Goal: Information Seeking & Learning: Learn about a topic

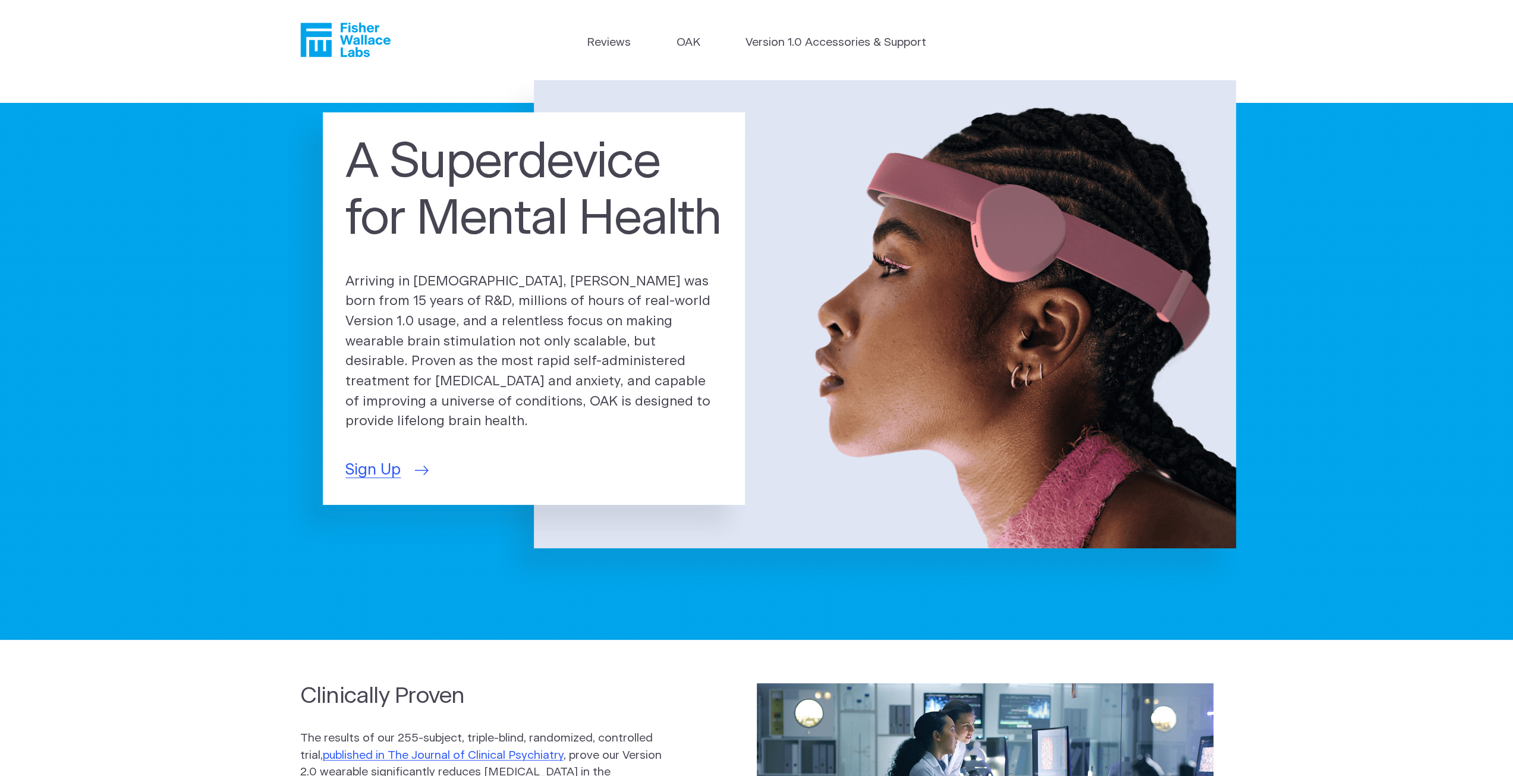
click at [378, 462] on span "Sign Up" at bounding box center [373, 469] width 55 height 23
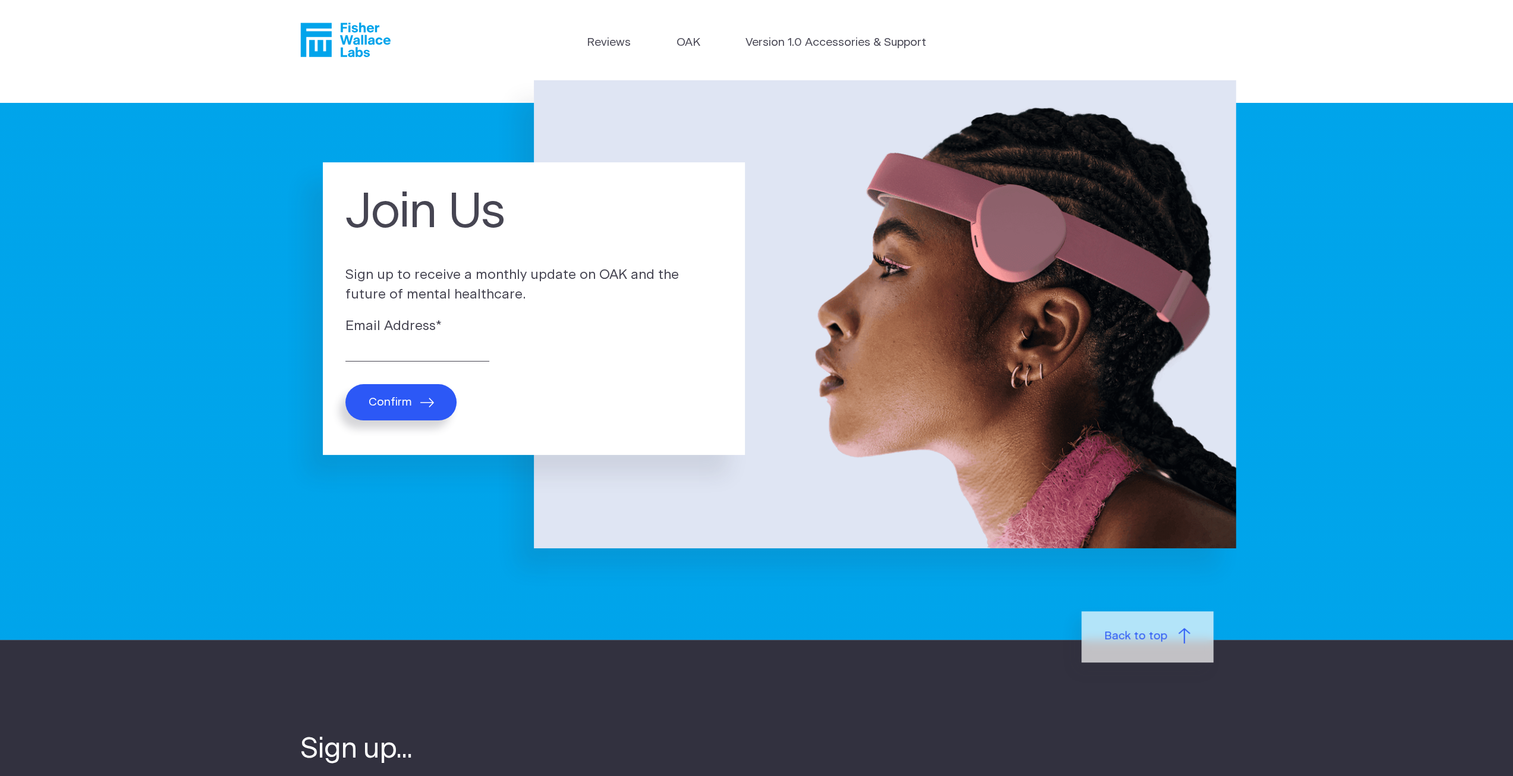
click at [466, 121] on div "Join Us Sign up to receive a monthly update on OAK and the future of mental hea…" at bounding box center [768, 314] width 936 height 468
click at [1144, 637] on span "Back to top" at bounding box center [1135, 636] width 63 height 17
click at [607, 35] on link "Reviews" at bounding box center [609, 42] width 44 height 17
click at [615, 42] on link "Reviews" at bounding box center [609, 42] width 44 height 17
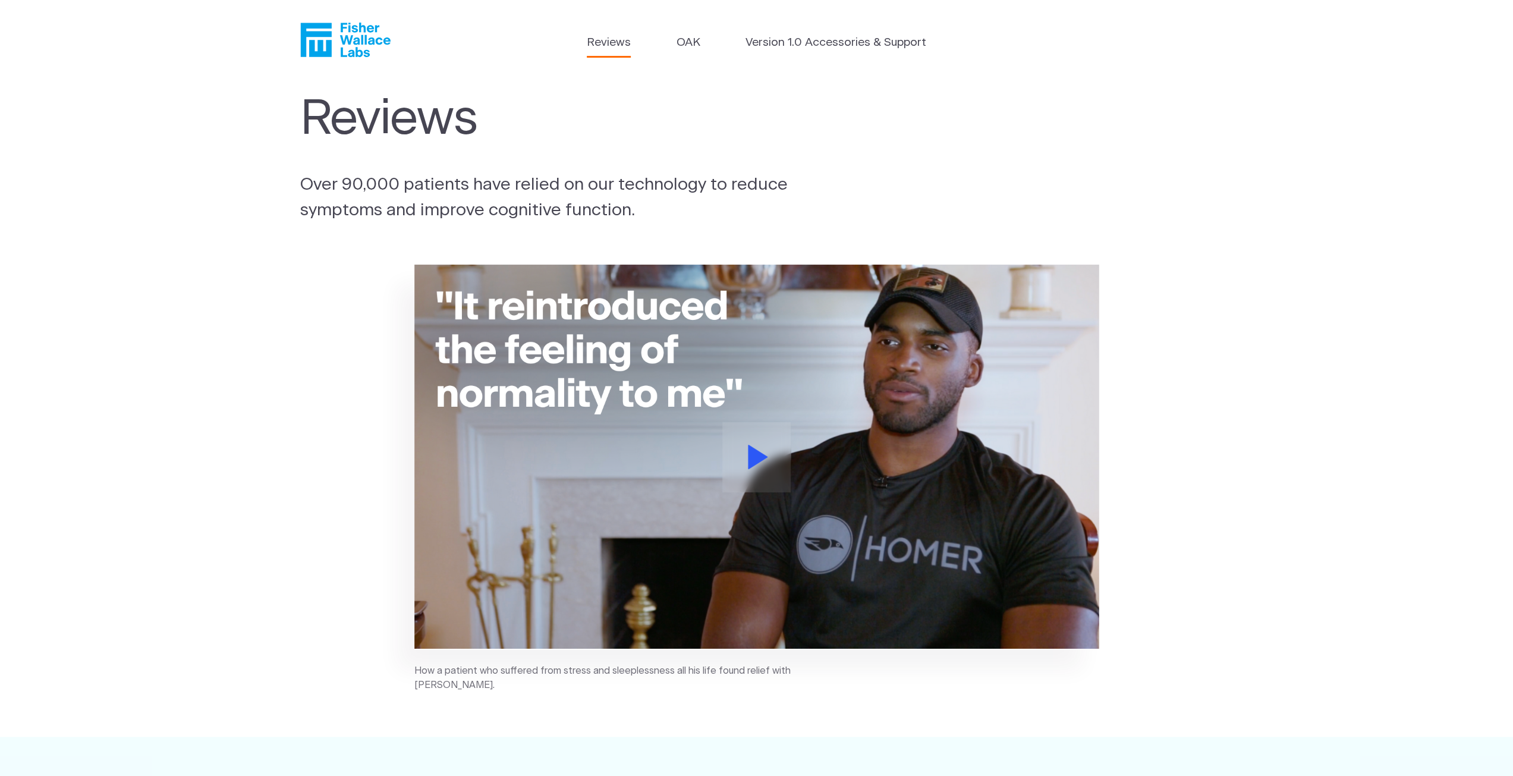
click at [618, 44] on link "Reviews" at bounding box center [609, 42] width 44 height 17
click at [340, 35] on icon "Fisher Wallace" at bounding box center [349, 40] width 81 height 34
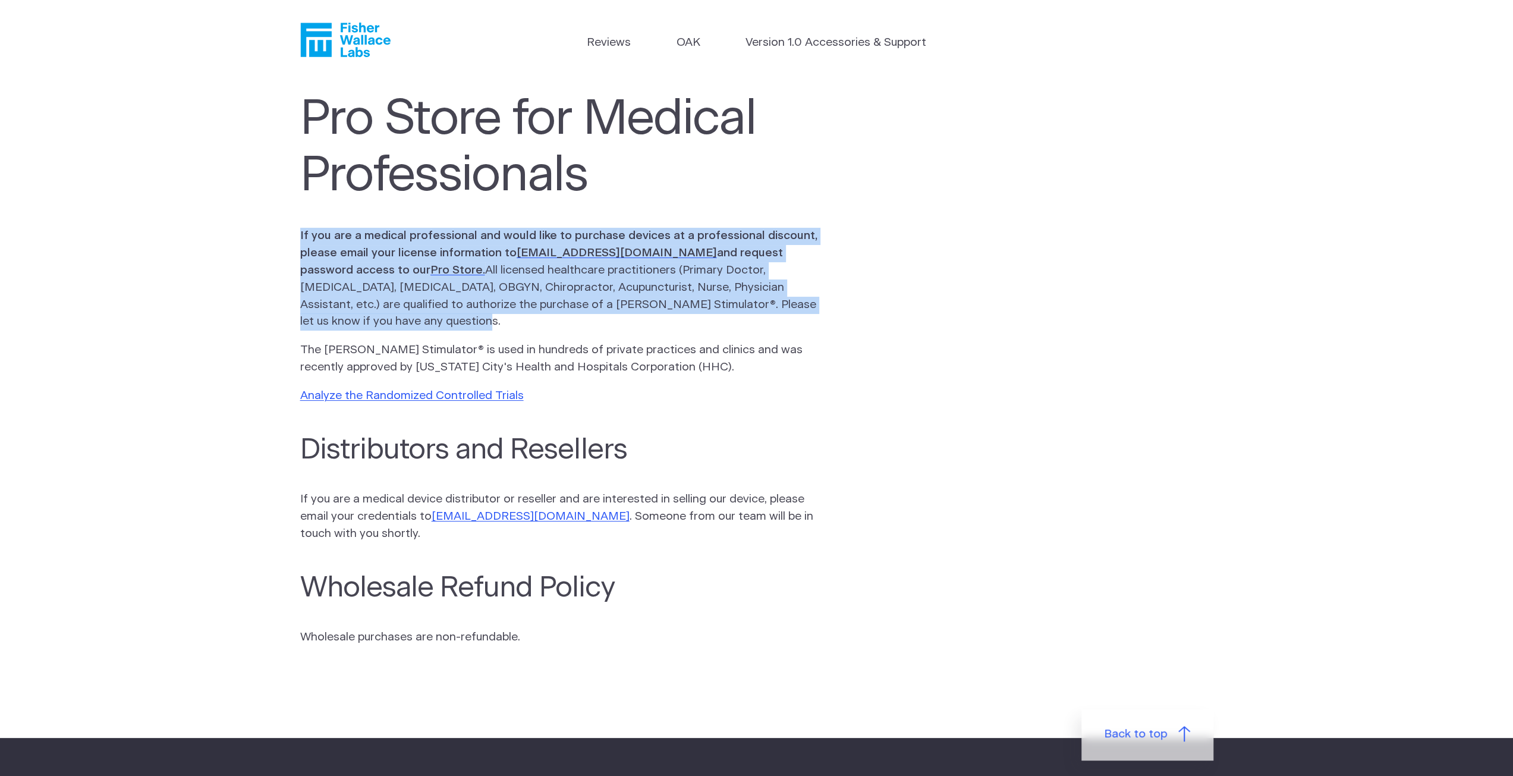
drag, startPoint x: 301, startPoint y: 237, endPoint x: 814, endPoint y: 318, distance: 519.0
click at [812, 318] on section "Pro Store for Medical Professionals If you are a medical professional and would…" at bounding box center [756, 409] width 1513 height 658
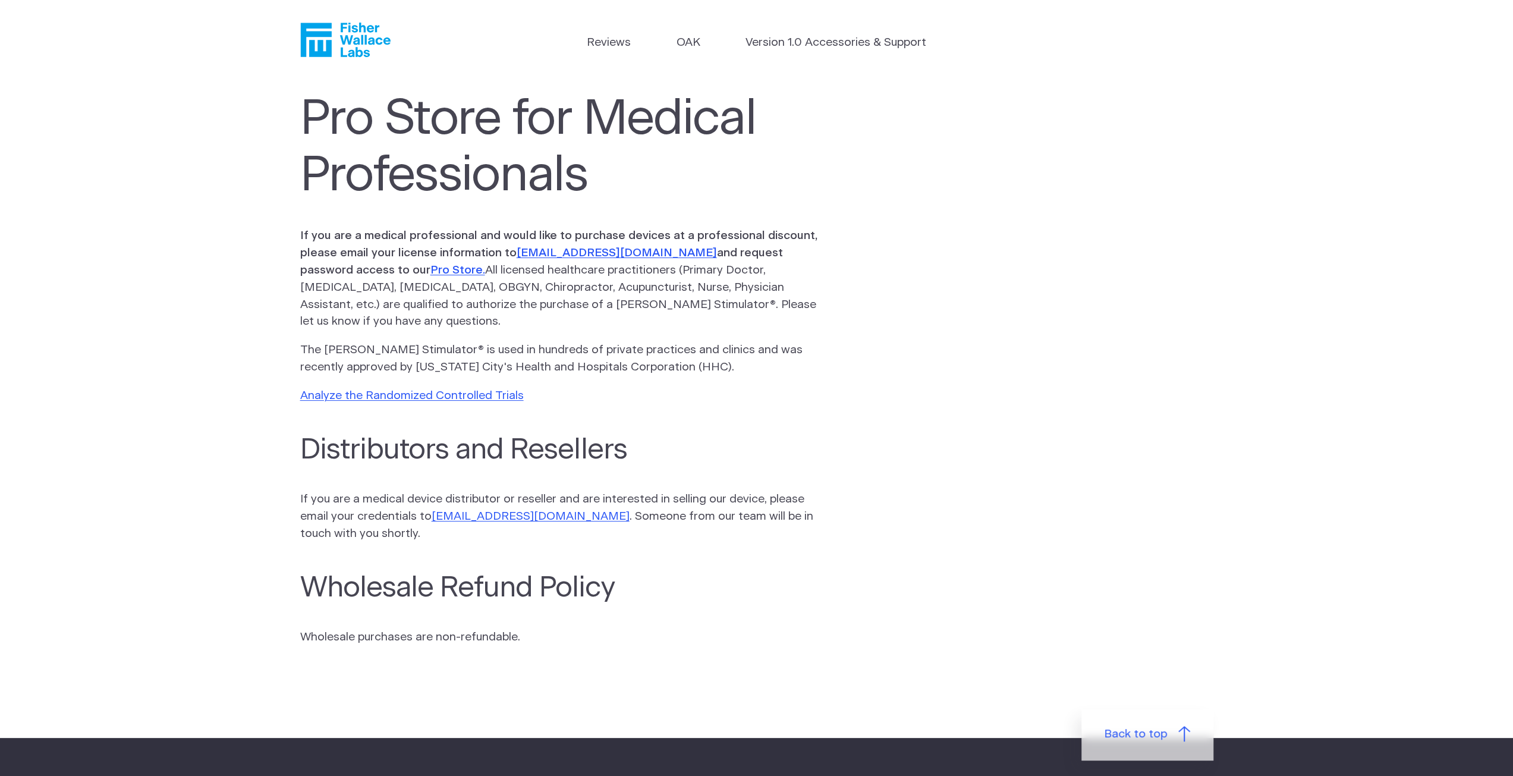
click at [726, 342] on p "The [PERSON_NAME] Stimulator® is used in hundreds of private practices and clin…" at bounding box center [563, 359] width 526 height 34
